Goal: Task Accomplishment & Management: Manage account settings

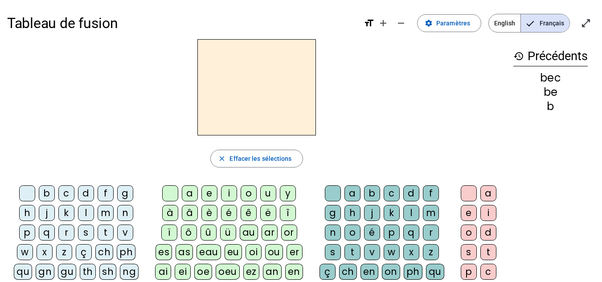
scroll to position [4, 0]
drag, startPoint x: 601, startPoint y: 112, endPoint x: 608, endPoint y: 235, distance: 123.2
click at [602, 235] on html "Tableau de fusion format_size add remove settings Paramètres English Français o…" at bounding box center [301, 141] width 602 height 282
click at [422, 29] on span at bounding box center [448, 22] width 63 height 21
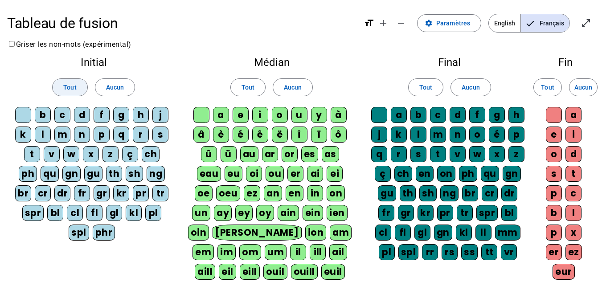
click at [66, 84] on span "Tout" at bounding box center [69, 87] width 13 height 11
click at [237, 93] on span at bounding box center [248, 87] width 34 height 21
click at [74, 80] on span at bounding box center [70, 87] width 34 height 21
click at [246, 83] on span "Tout" at bounding box center [247, 87] width 13 height 11
click at [425, 77] on span at bounding box center [426, 87] width 34 height 21
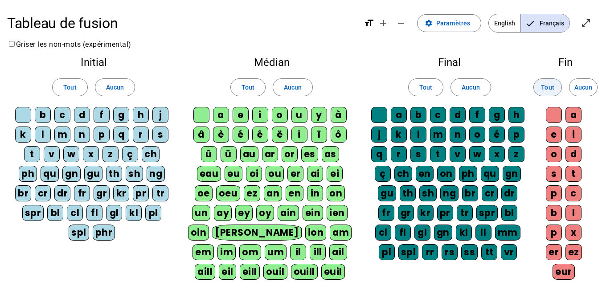
click at [551, 88] on span "Tout" at bounding box center [547, 87] width 13 height 11
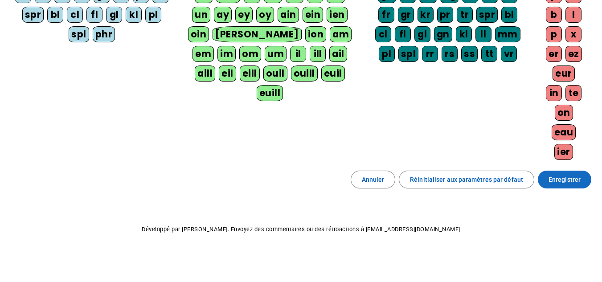
click at [575, 182] on span "Enregistrer" at bounding box center [564, 179] width 32 height 11
